Goal: Task Accomplishment & Management: Use online tool/utility

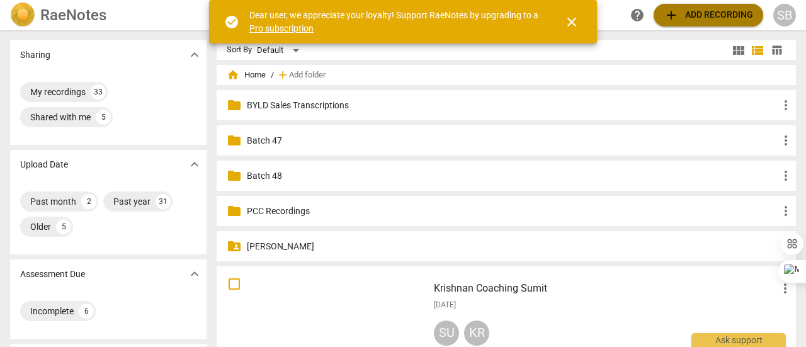
click at [688, 18] on span "add Add recording" at bounding box center [708, 15] width 89 height 15
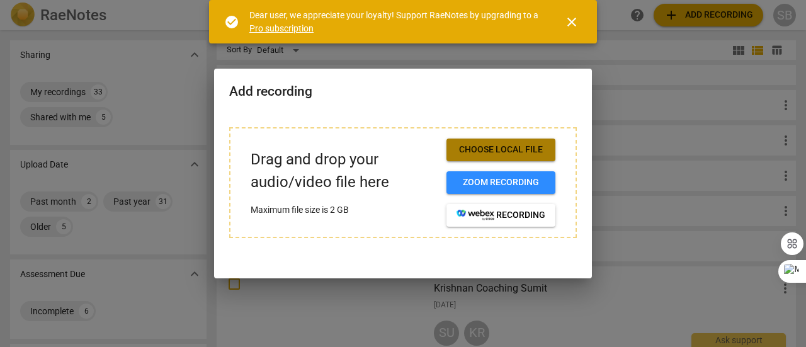
click at [513, 146] on span "Choose local file" at bounding box center [501, 150] width 89 height 13
click at [406, 91] on h2 "Add recording" at bounding box center [403, 92] width 348 height 16
click at [575, 21] on span "close" at bounding box center [572, 21] width 15 height 15
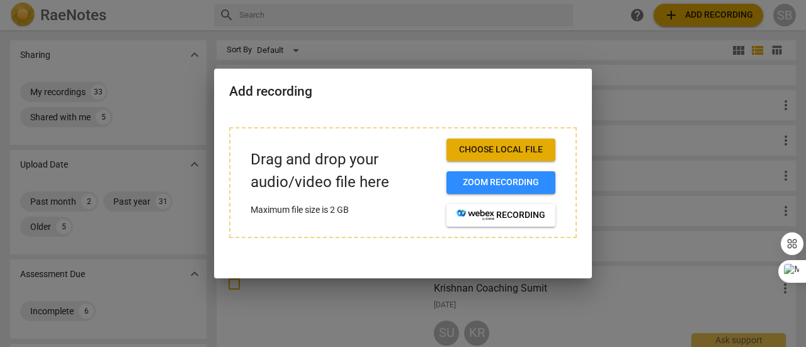
click at [564, 52] on div at bounding box center [403, 173] width 806 height 347
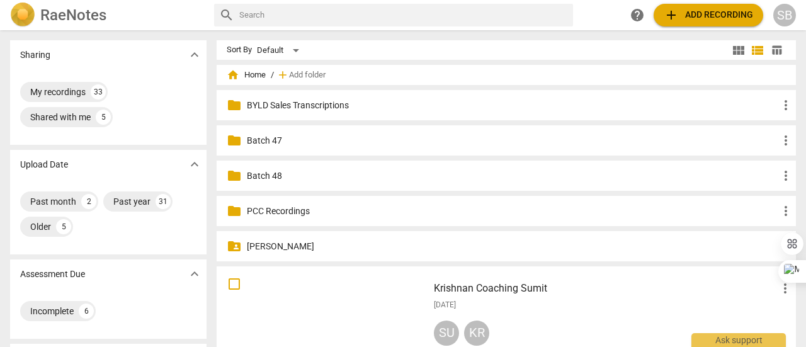
click at [398, 13] on input "text" at bounding box center [403, 15] width 329 height 20
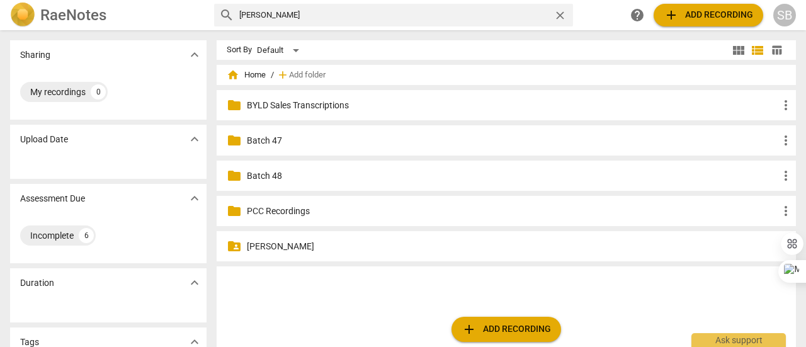
click at [284, 17] on input "[PERSON_NAME]" at bounding box center [393, 15] width 309 height 20
type input "S"
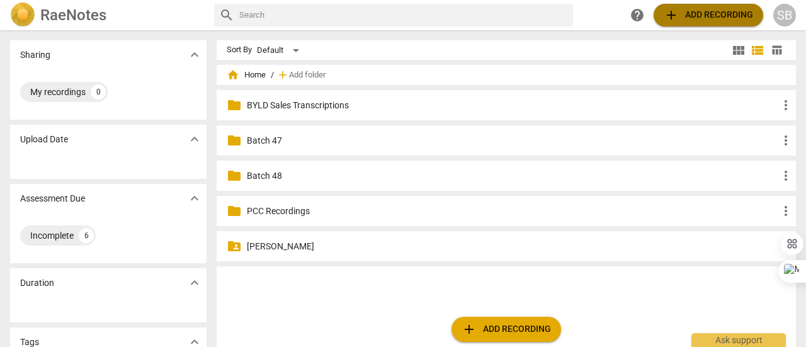
click at [721, 8] on span "add Add recording" at bounding box center [708, 15] width 89 height 15
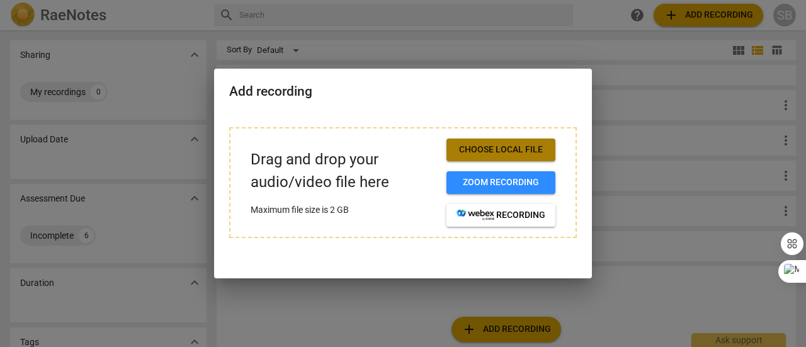
click at [500, 151] on span "Choose local file" at bounding box center [501, 150] width 89 height 13
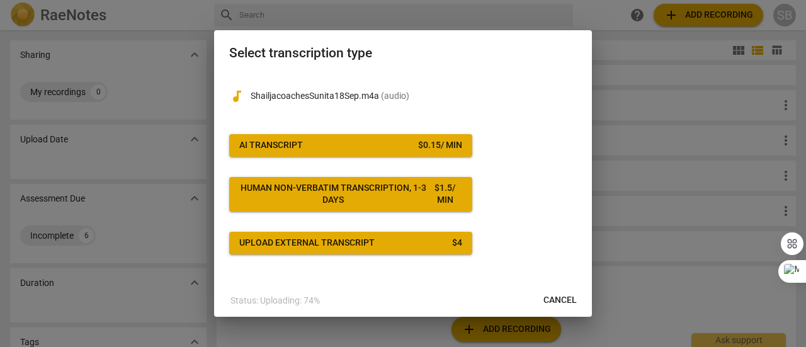
click at [389, 142] on span "AI Transcript $ 0.15 / min" at bounding box center [350, 145] width 223 height 13
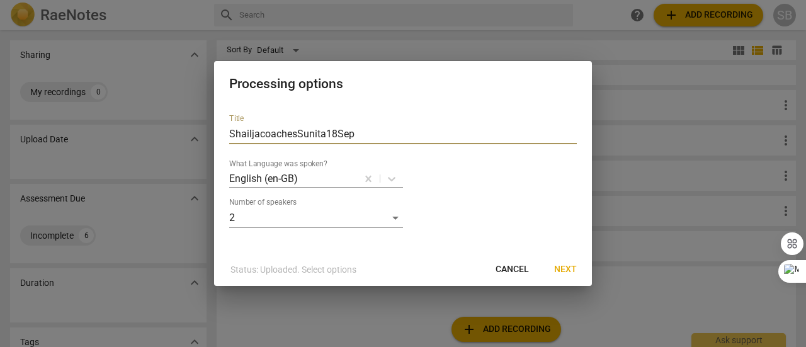
click at [260, 134] on input "ShailjacoachesSunita18Sep" at bounding box center [403, 134] width 348 height 20
click at [297, 135] on input "[PERSON_NAME] coachesSunita18Sep" at bounding box center [403, 134] width 348 height 20
type input "[PERSON_NAME] coaching Sunita18Sep"
click at [378, 256] on div "Processing options Title [PERSON_NAME] coaching Sunita18Sep What Language was s…" at bounding box center [403, 174] width 378 height 226
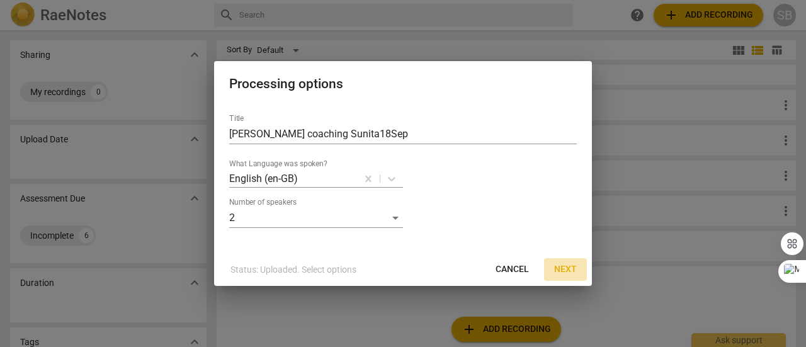
click at [566, 273] on span "Next" at bounding box center [565, 269] width 23 height 13
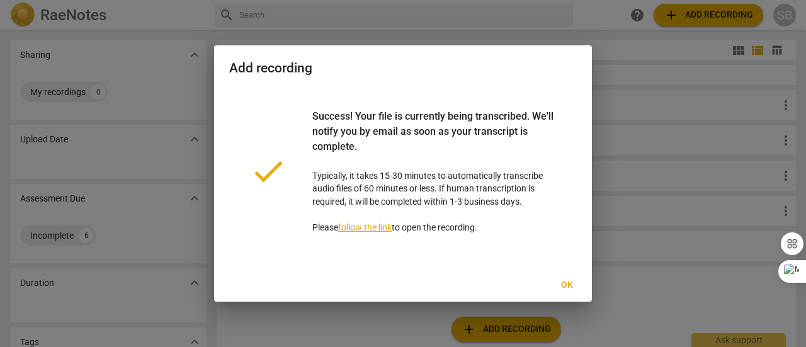
click at [566, 284] on span "Ok" at bounding box center [567, 285] width 20 height 13
